Goal: Information Seeking & Learning: Learn about a topic

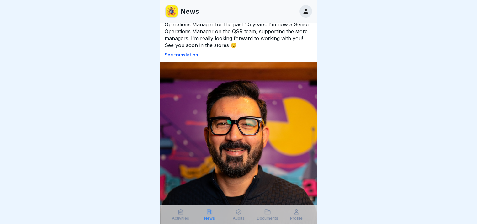
scroll to position [36, 0]
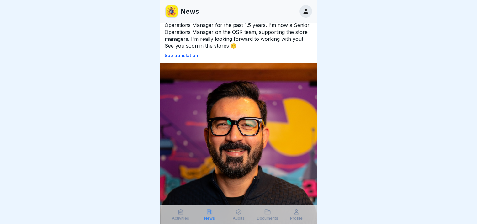
click at [180, 218] on font "Activities" at bounding box center [180, 218] width 17 height 5
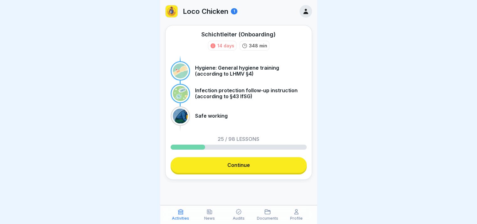
click at [180, 218] on font "Activities" at bounding box center [180, 218] width 17 height 5
click at [228, 169] on link "Continue" at bounding box center [239, 165] width 136 height 16
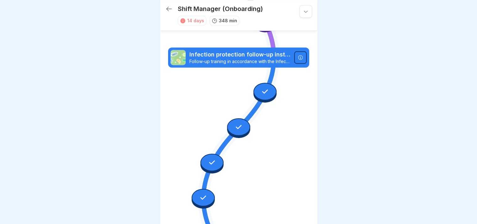
scroll to position [1124, 0]
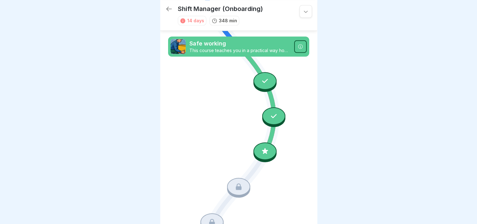
click at [262, 148] on icon at bounding box center [265, 151] width 6 height 6
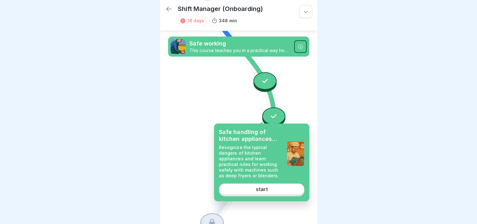
click at [251, 182] on div "Safe handling of kitchen appliances and machines Recognize the typical dangers …" at bounding box center [261, 163] width 95 height 78
click at [250, 190] on link "start" at bounding box center [261, 189] width 85 height 11
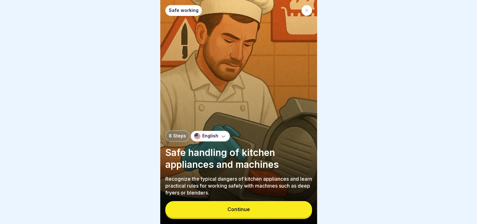
click at [230, 211] on font "Continue" at bounding box center [239, 209] width 23 height 6
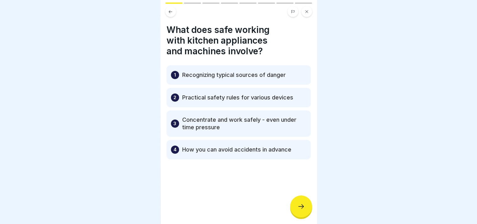
click at [292, 206] on div at bounding box center [301, 207] width 22 height 22
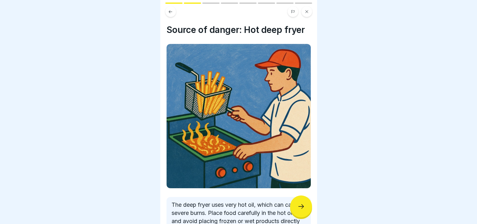
click at [292, 206] on div at bounding box center [301, 207] width 22 height 22
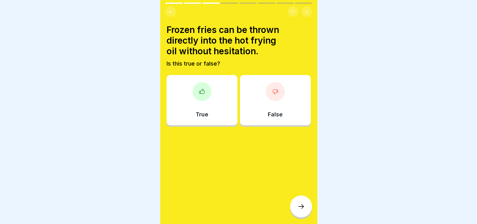
click at [268, 101] on div "False" at bounding box center [275, 100] width 71 height 50
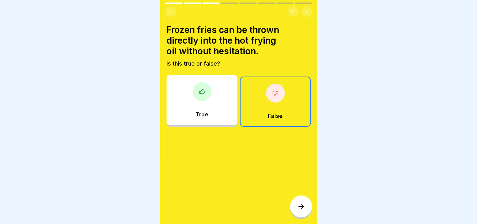
click at [215, 92] on div "True" at bounding box center [202, 100] width 71 height 50
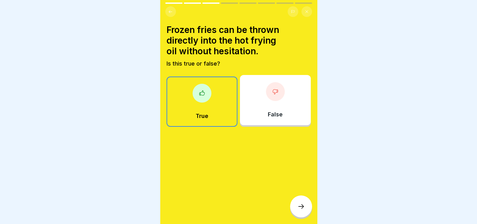
click at [300, 203] on div at bounding box center [301, 207] width 22 height 22
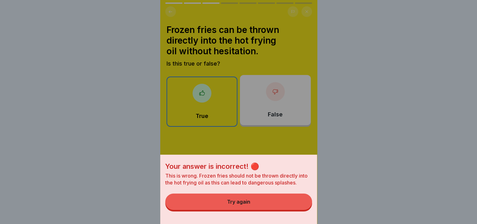
click at [256, 210] on button "Try again" at bounding box center [238, 202] width 147 height 16
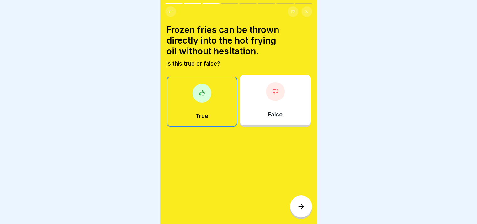
click at [264, 111] on div "False" at bounding box center [275, 100] width 71 height 50
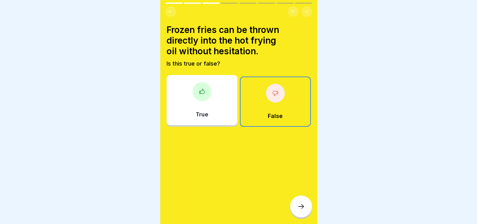
click at [300, 215] on div at bounding box center [301, 207] width 22 height 22
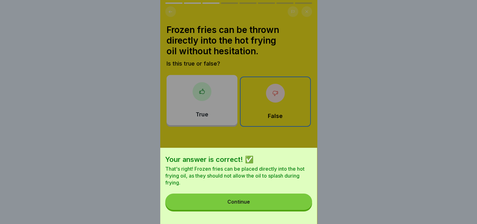
click at [274, 210] on button "Continue" at bounding box center [238, 202] width 147 height 16
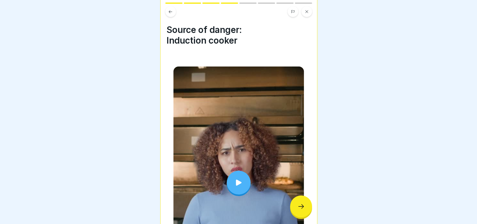
click at [236, 180] on icon at bounding box center [239, 183] width 6 height 6
click at [299, 209] on icon at bounding box center [302, 207] width 8 height 8
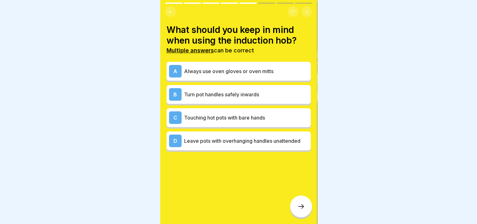
click at [228, 74] on div "A Always use oven gloves or oven mitts" at bounding box center [238, 71] width 139 height 13
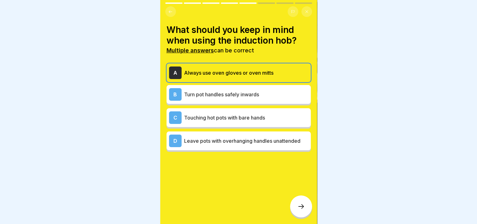
click at [200, 138] on font "Leave pots with overhanging handles unattended" at bounding box center [242, 141] width 116 height 6
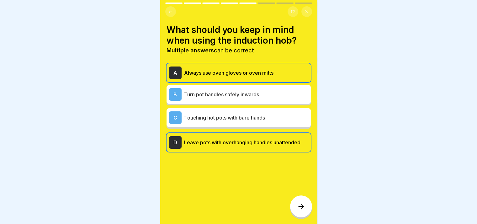
click at [295, 209] on div at bounding box center [301, 207] width 22 height 22
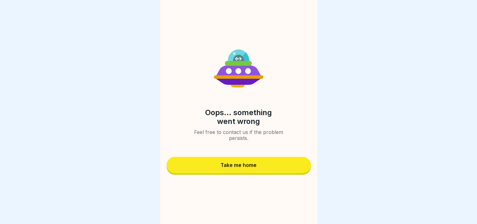
click at [247, 166] on div "Take me home" at bounding box center [239, 165] width 36 height 6
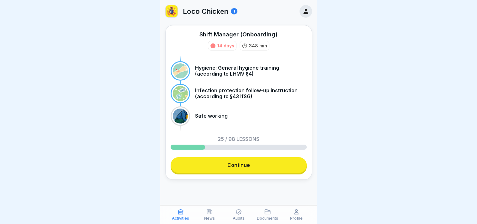
click at [247, 166] on font "Continue" at bounding box center [239, 165] width 23 height 6
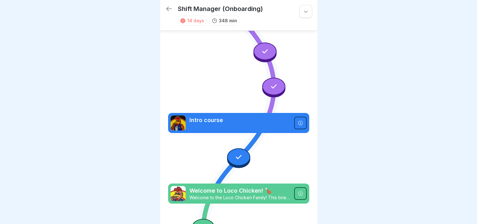
scroll to position [24, 0]
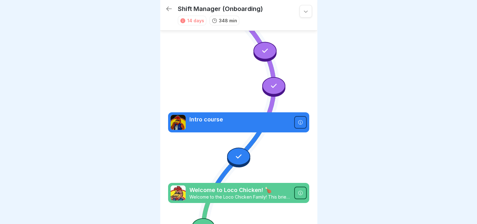
click at [166, 8] on icon at bounding box center [169, 9] width 6 height 4
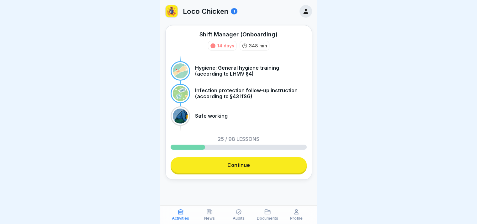
click at [246, 162] on link "Continue" at bounding box center [239, 165] width 136 height 16
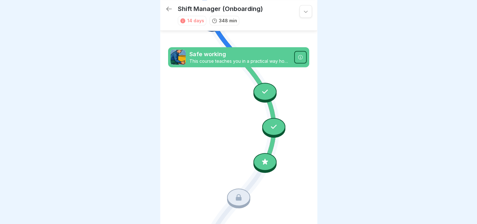
scroll to position [1124, 0]
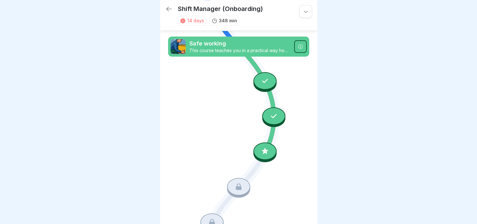
click at [261, 147] on icon at bounding box center [265, 151] width 8 height 8
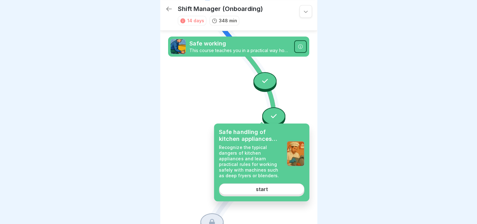
click at [247, 191] on link "start" at bounding box center [261, 189] width 85 height 11
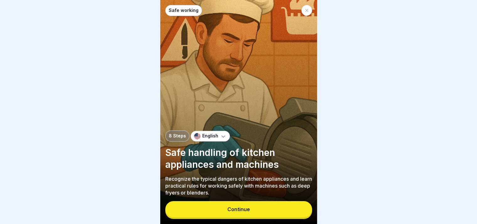
click at [232, 210] on font "Continue" at bounding box center [239, 209] width 23 height 6
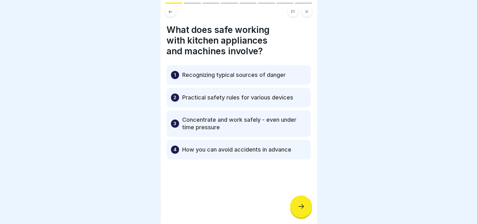
click at [296, 207] on div at bounding box center [301, 207] width 22 height 22
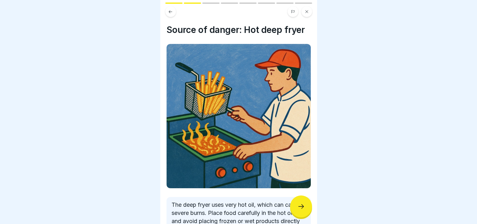
click at [296, 207] on div at bounding box center [301, 207] width 22 height 22
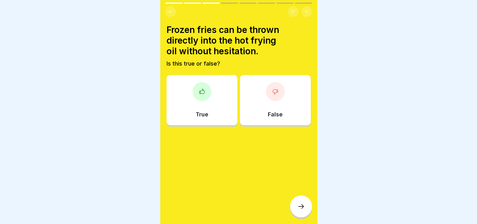
click at [296, 207] on div at bounding box center [301, 207] width 22 height 22
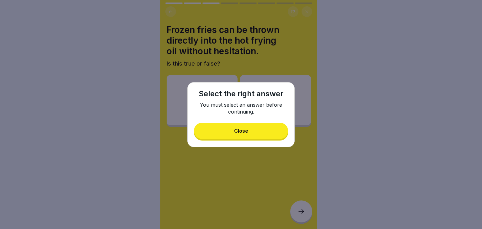
click at [243, 139] on div "Select the right answer You must select an answer before continuing. Close" at bounding box center [240, 114] width 107 height 65
click at [235, 130] on font "Close" at bounding box center [241, 131] width 14 height 6
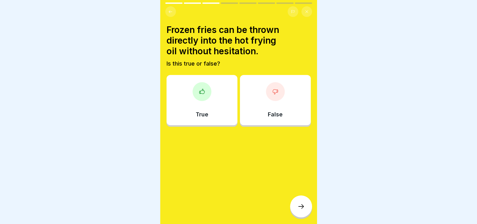
click at [256, 99] on div "False" at bounding box center [275, 100] width 71 height 50
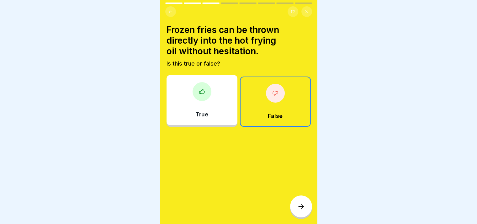
click at [300, 216] on div at bounding box center [301, 207] width 22 height 22
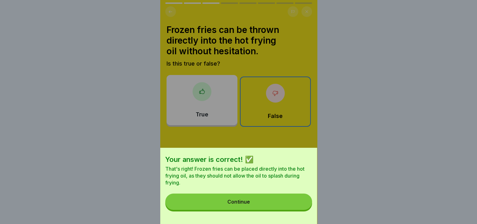
click at [262, 205] on button "Continue" at bounding box center [238, 202] width 147 height 16
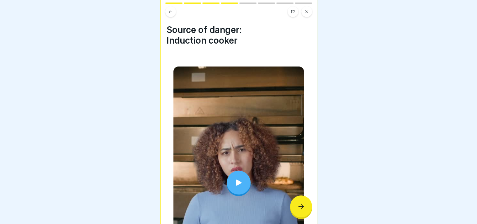
click at [262, 205] on div at bounding box center [239, 183] width 131 height 232
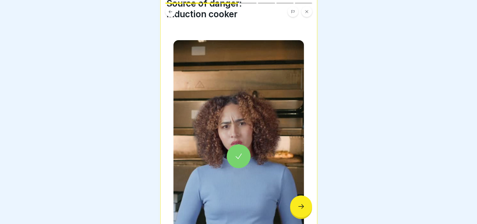
scroll to position [104, 0]
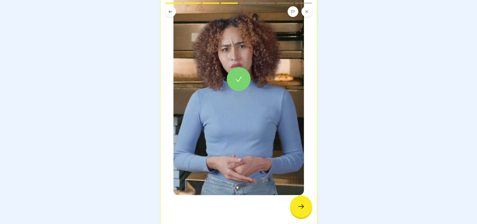
click at [295, 209] on div at bounding box center [301, 207] width 22 height 22
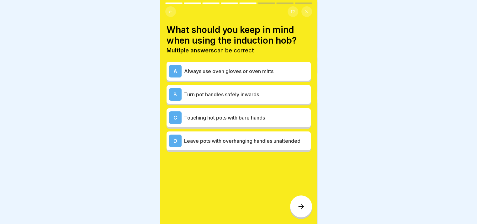
click at [228, 73] on div "A Always use oven gloves or oven mitts" at bounding box center [239, 71] width 144 height 19
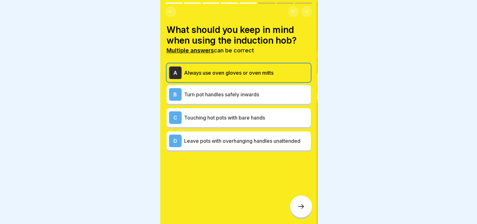
click at [228, 139] on p "Leave pots with overhanging handles unattended" at bounding box center [246, 141] width 124 height 8
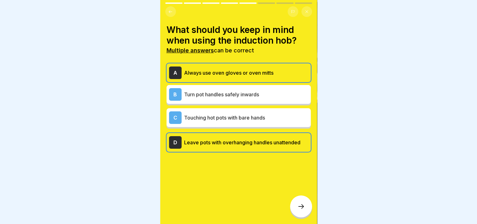
click at [236, 139] on font "Leave pots with overhanging handles unattended" at bounding box center [242, 142] width 116 height 6
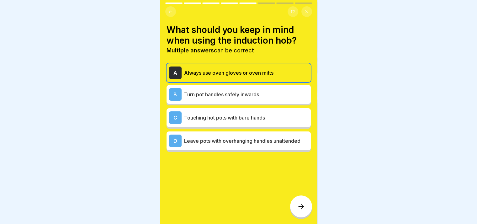
click at [223, 91] on font "Turn pot handles safely inwards" at bounding box center [221, 94] width 75 height 6
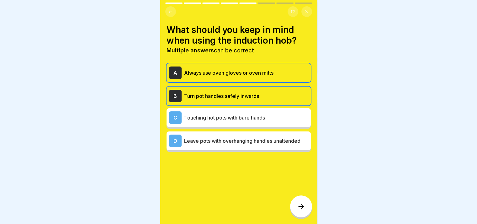
click at [304, 210] on icon at bounding box center [302, 207] width 8 height 8
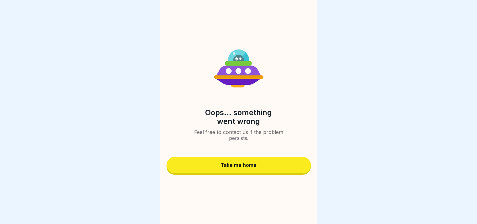
click at [270, 167] on button "Take me home" at bounding box center [239, 165] width 144 height 16
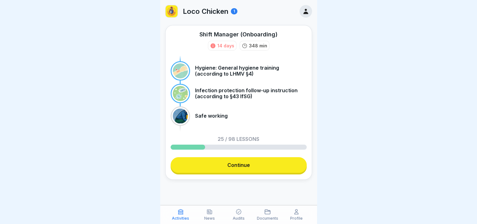
click at [270, 167] on link "Continue" at bounding box center [239, 165] width 136 height 16
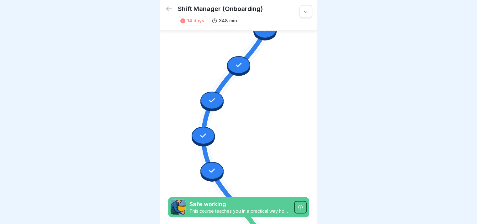
scroll to position [1158, 0]
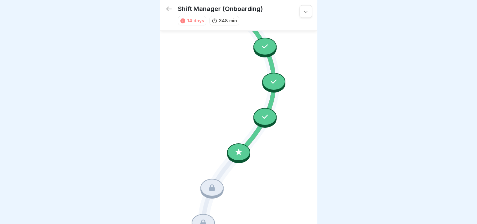
click at [235, 148] on icon at bounding box center [239, 152] width 8 height 8
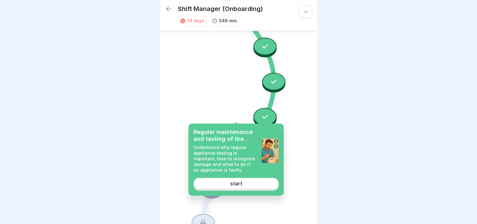
click at [227, 180] on link "start" at bounding box center [236, 183] width 85 height 11
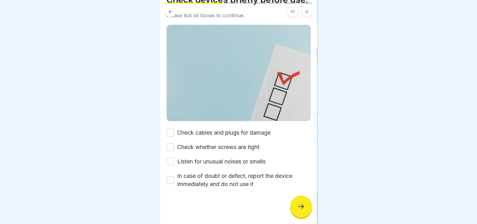
scroll to position [30, 0]
click at [231, 136] on font "Check cables and plugs for damage" at bounding box center [224, 132] width 94 height 7
click at [174, 136] on button "Check cables and plugs for damage" at bounding box center [171, 133] width 8 height 8
click at [230, 146] on div "Check cables and plugs for damage Check whether screws are tight Listen for unu…" at bounding box center [239, 159] width 144 height 60
click at [192, 150] on font "Check whether screws are tight" at bounding box center [218, 147] width 82 height 7
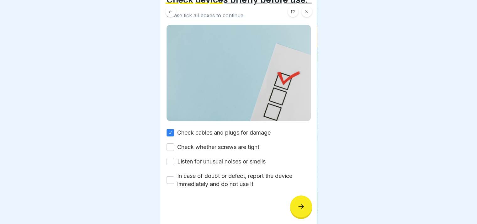
click at [174, 151] on button "Check whether screws are tight" at bounding box center [171, 147] width 8 height 8
click at [203, 172] on div "Check cables and plugs for damage Check whether screws are tight Listen for unu…" at bounding box center [239, 159] width 144 height 60
click at [190, 165] on font "Listen for unusual noises or smells" at bounding box center [221, 161] width 89 height 7
click at [174, 165] on button "Listen for unusual noises or smells" at bounding box center [171, 162] width 8 height 8
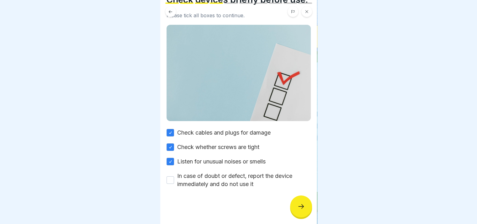
click at [201, 187] on font "In case of doubt or defect, report the device immediately and do not use it" at bounding box center [234, 180] width 115 height 15
click at [174, 184] on button "In case of doubt or defect, report the device immediately and do not use it" at bounding box center [171, 180] width 8 height 8
click at [298, 210] on icon at bounding box center [302, 207] width 8 height 8
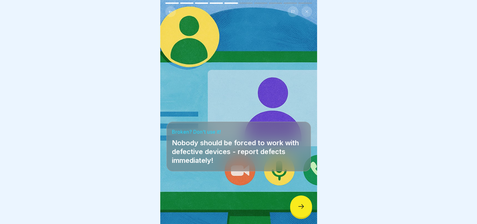
click at [298, 210] on icon at bounding box center [302, 207] width 8 height 8
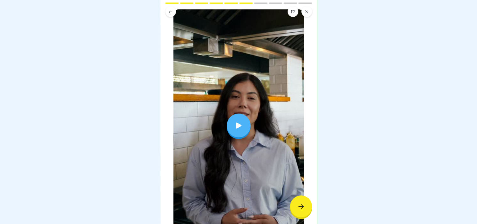
scroll to position [72, 0]
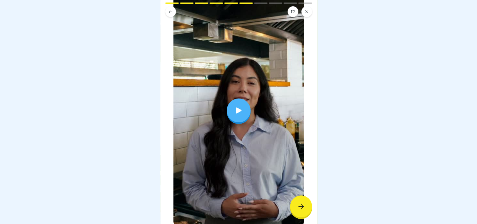
click at [234, 106] on icon at bounding box center [238, 110] width 9 height 9
click at [302, 203] on div at bounding box center [301, 207] width 22 height 22
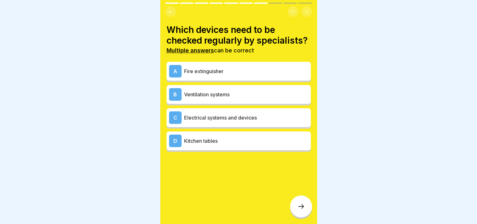
click at [187, 75] on p "Fire extinguisher" at bounding box center [246, 71] width 124 height 8
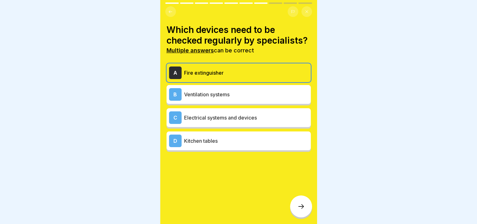
click at [192, 98] on font "Ventilation systems" at bounding box center [207, 94] width 46 height 6
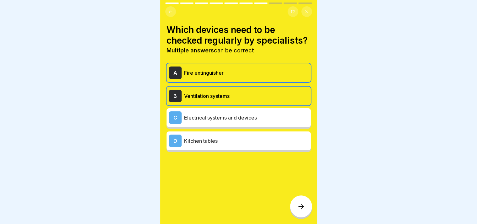
click at [200, 121] on font "Electrical systems and devices" at bounding box center [220, 118] width 73 height 6
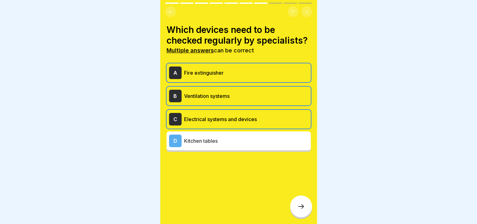
click at [305, 208] on div at bounding box center [301, 207] width 22 height 22
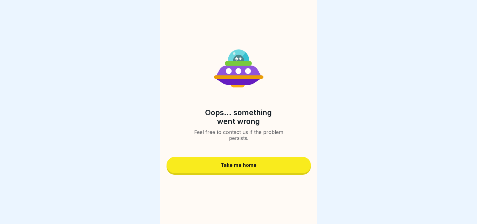
click at [255, 162] on div "Take me home" at bounding box center [239, 165] width 36 height 6
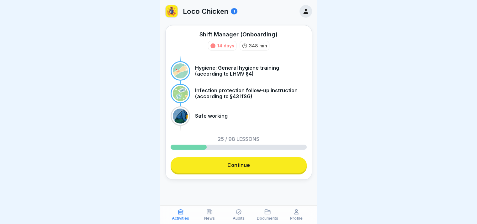
click at [255, 162] on link "Continue" at bounding box center [239, 165] width 136 height 16
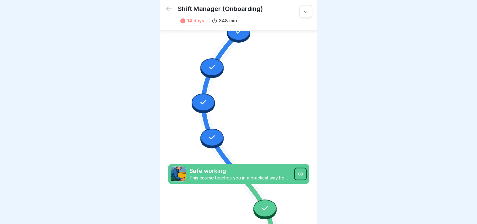
scroll to position [996, 0]
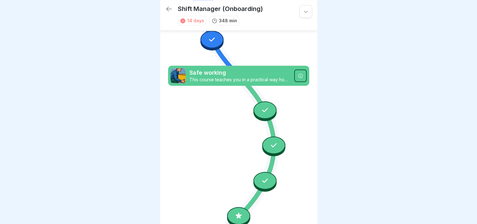
scroll to position [1158, 0]
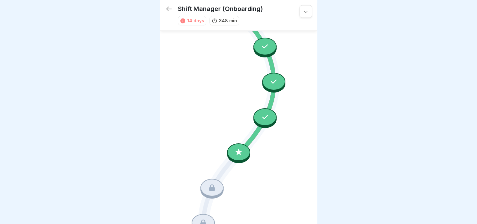
click at [231, 143] on div at bounding box center [238, 152] width 23 height 18
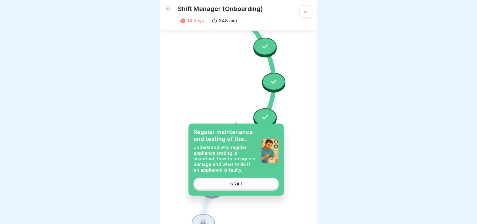
click at [223, 182] on link "start" at bounding box center [236, 183] width 85 height 11
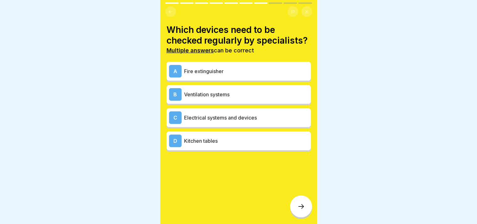
click at [212, 81] on div "A Fire extinguisher" at bounding box center [239, 71] width 144 height 19
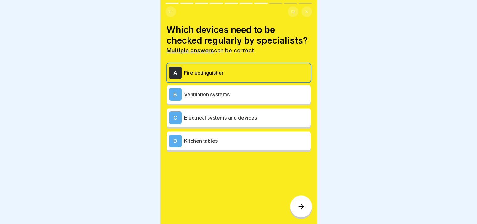
click at [208, 98] on font "Ventilation systems" at bounding box center [207, 94] width 46 height 6
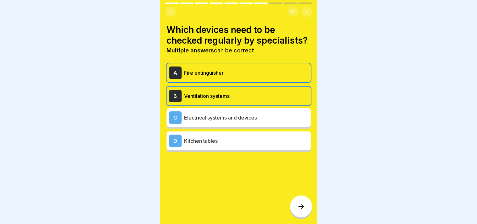
click at [208, 121] on p "Electrical systems and devices" at bounding box center [246, 118] width 124 height 8
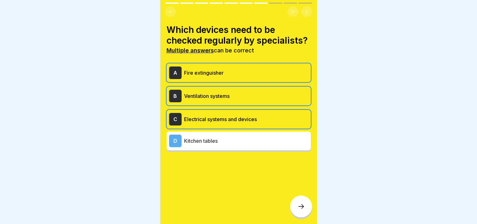
click at [301, 216] on div at bounding box center [301, 207] width 22 height 22
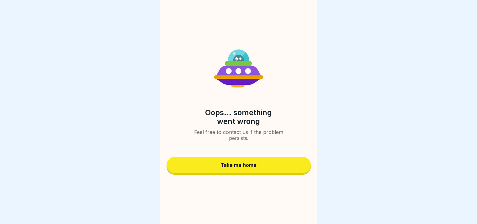
click at [274, 174] on link "Take me home" at bounding box center [239, 166] width 144 height 18
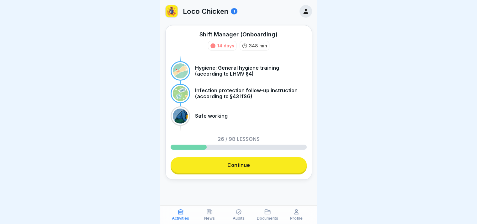
click at [262, 157] on div "Shift Manager (Onboarding) 14 days 348 min Hygiene: General hygiene training (a…" at bounding box center [238, 102] width 147 height 155
click at [264, 170] on link "Continue" at bounding box center [239, 165] width 136 height 16
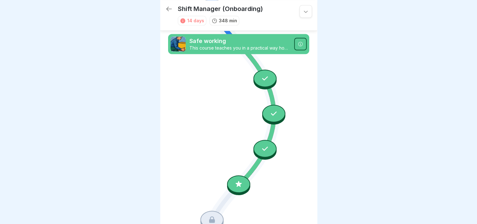
scroll to position [1158, 0]
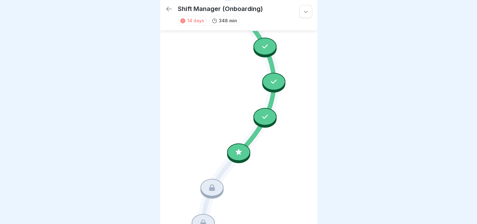
click at [231, 143] on div at bounding box center [238, 152] width 23 height 18
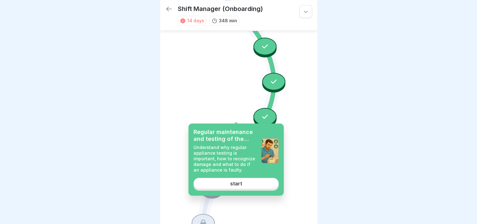
click at [227, 181] on link "start" at bounding box center [236, 183] width 85 height 11
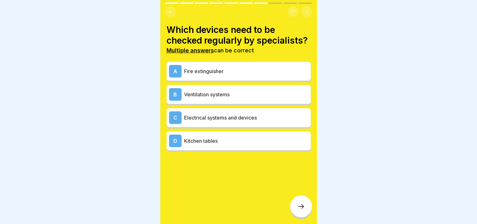
click at [201, 74] on font "Fire extinguisher" at bounding box center [204, 71] width 40 height 6
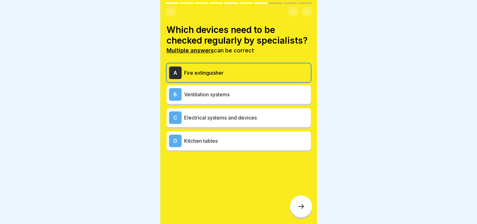
click at [202, 98] on font "Ventilation systems" at bounding box center [207, 94] width 46 height 6
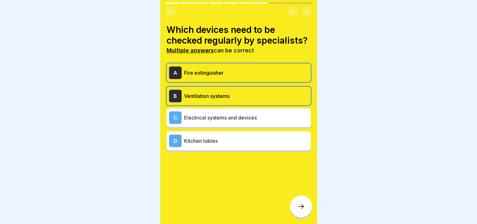
click at [200, 119] on div "C Electrical systems and devices" at bounding box center [239, 117] width 144 height 19
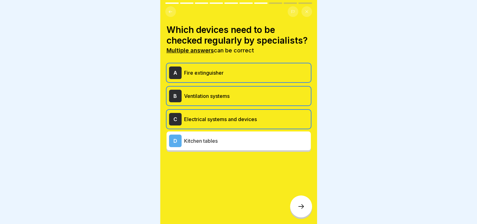
click at [203, 144] on font "Kitchen tables" at bounding box center [201, 141] width 34 height 6
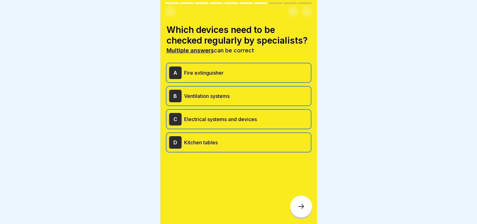
click at [305, 216] on div at bounding box center [301, 207] width 22 height 22
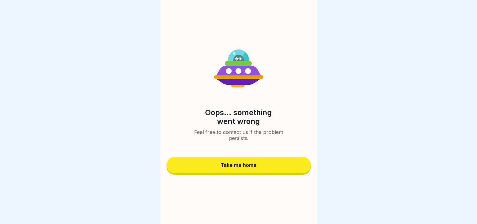
click at [275, 171] on button "Take me home" at bounding box center [239, 165] width 144 height 16
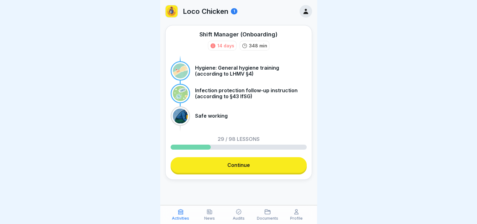
click at [216, 169] on link "Continue" at bounding box center [239, 165] width 136 height 16
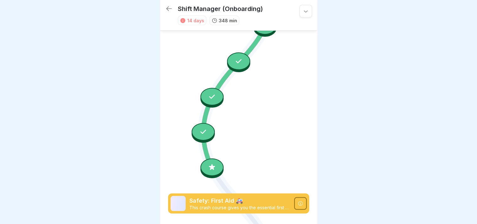
scroll to position [1261, 0]
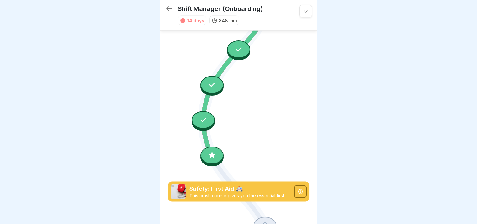
click at [212, 151] on icon at bounding box center [212, 155] width 8 height 8
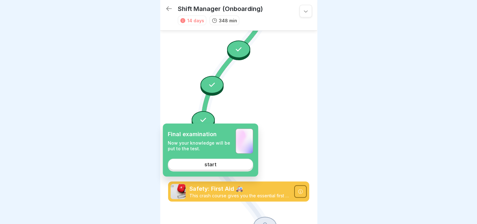
click at [197, 168] on link "start" at bounding box center [210, 164] width 85 height 11
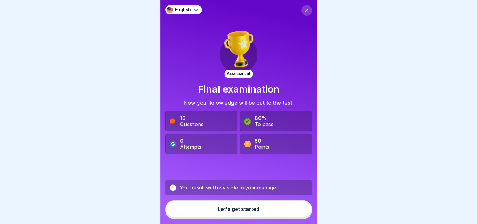
click at [216, 217] on button "Let's get started" at bounding box center [238, 209] width 147 height 17
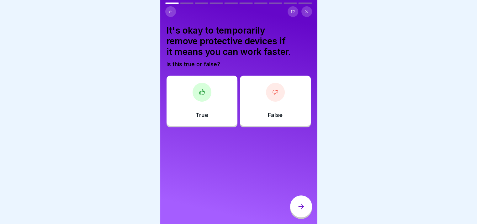
click at [261, 44] on font "It's okay to temporarily remove protective devices if it means you can work fas…" at bounding box center [229, 41] width 124 height 32
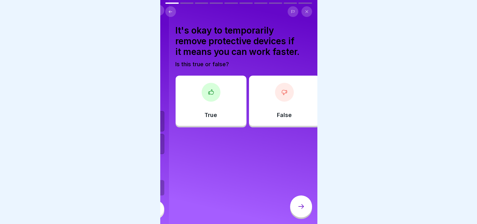
click at [271, 49] on font "It's okay to temporarily remove protective devices if it means you can work fas…" at bounding box center [237, 41] width 124 height 32
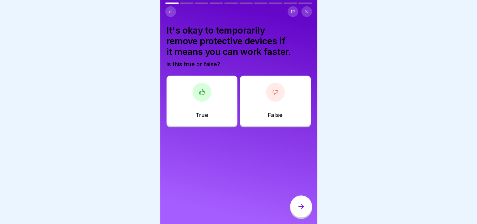
click at [164, 24] on div "It's okay to temporarily remove protective devices if it means you can work fas…" at bounding box center [238, 112] width 157 height 224
click at [151, 60] on body "English Assessment Final examination Now your knowledge will be put to the test…" at bounding box center [238, 112] width 477 height 224
click at [272, 102] on div "False" at bounding box center [275, 101] width 71 height 50
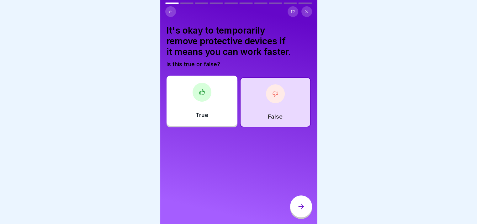
click at [303, 207] on icon at bounding box center [302, 207] width 8 height 8
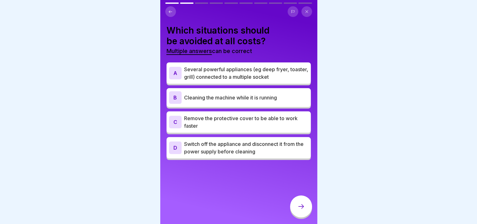
click at [210, 76] on font "Several powerful appliances (eg deep fryer, toaster, grill) connected to a mult…" at bounding box center [246, 73] width 124 height 14
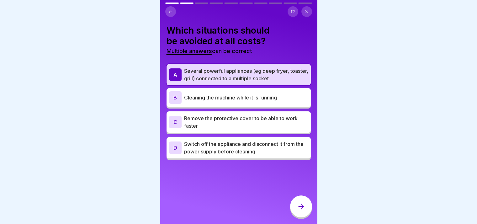
click at [195, 91] on div "B Cleaning the machine while it is running" at bounding box center [238, 97] width 139 height 13
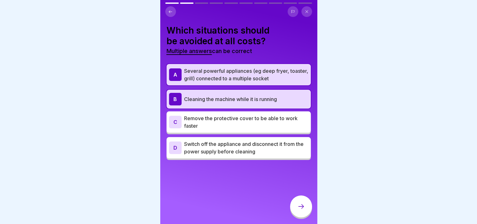
click at [195, 118] on font "Remove the protective cover to be able to work faster" at bounding box center [241, 122] width 114 height 14
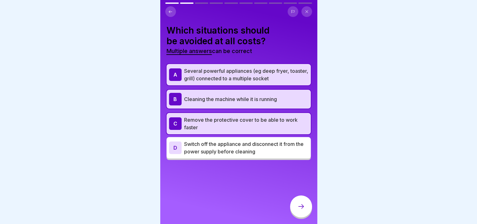
click at [306, 213] on div at bounding box center [301, 207] width 22 height 22
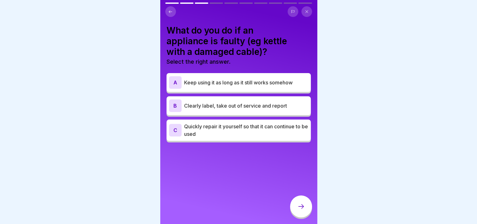
click at [249, 108] on div "B Clearly label, take out of service and report" at bounding box center [238, 105] width 139 height 13
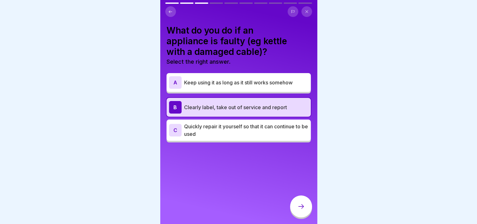
click at [303, 217] on div at bounding box center [301, 207] width 22 height 22
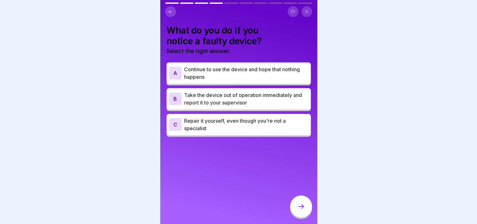
click at [242, 104] on p "Take the device out of operation immediately and report it to your supervisor" at bounding box center [246, 98] width 124 height 15
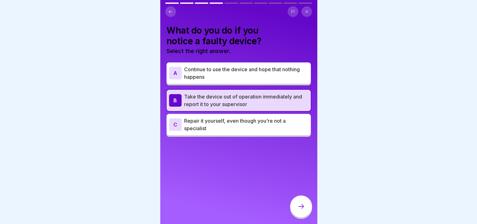
click at [298, 209] on icon at bounding box center [302, 207] width 8 height 8
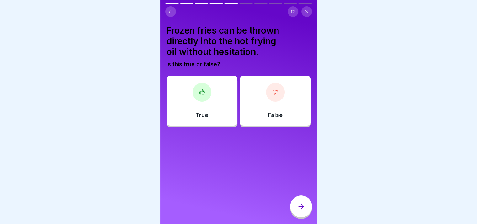
click at [298, 89] on div "False" at bounding box center [275, 101] width 71 height 50
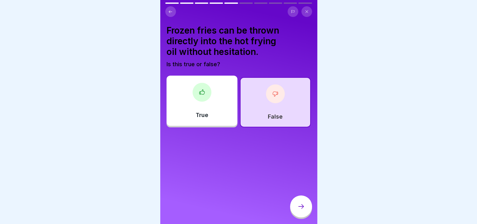
click at [301, 208] on icon at bounding box center [302, 207] width 8 height 8
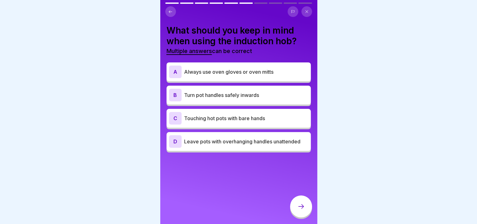
click at [172, 1] on div "English Assessment Final examination Now your knowledge will be put to the test…" at bounding box center [238, 112] width 157 height 224
